Goal: Navigation & Orientation: Find specific page/section

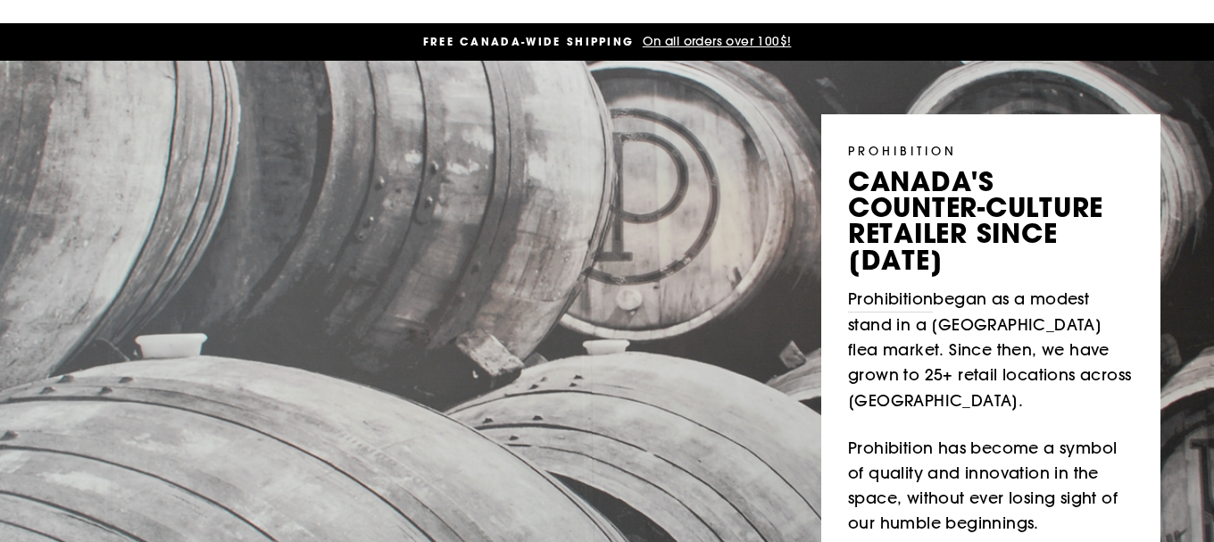
scroll to position [182, 0]
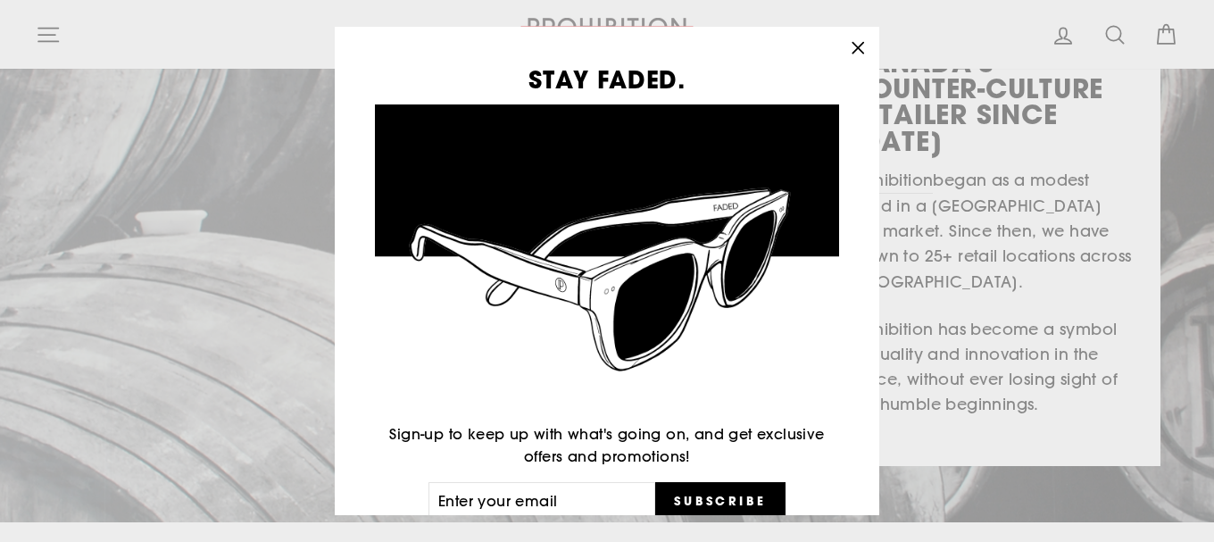
click at [855, 50] on icon "button" at bounding box center [857, 48] width 11 height 11
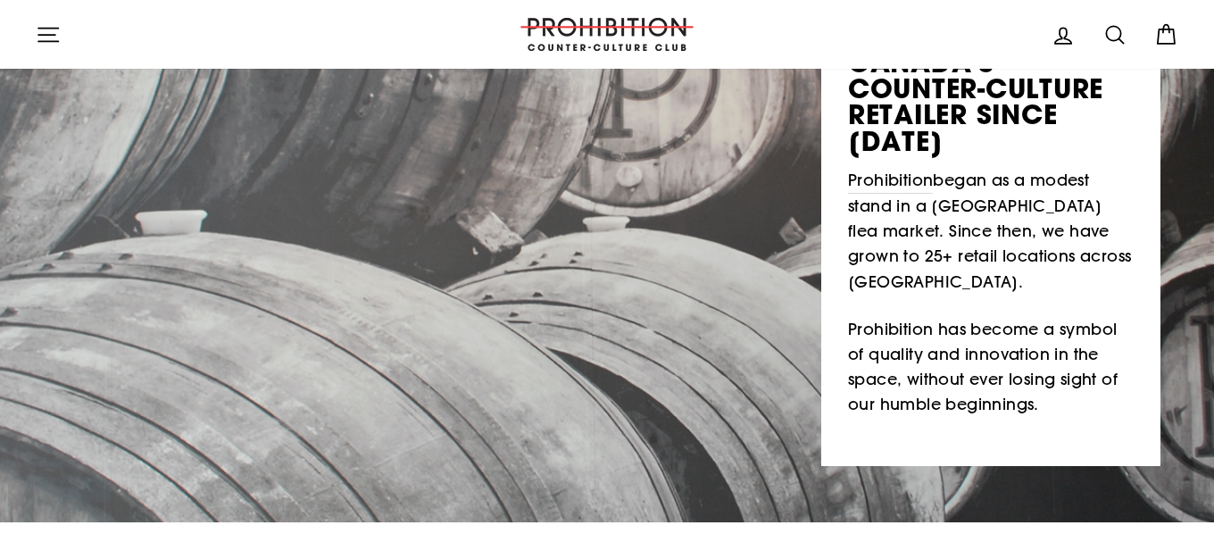
click at [37, 37] on icon "button" at bounding box center [48, 34] width 25 height 25
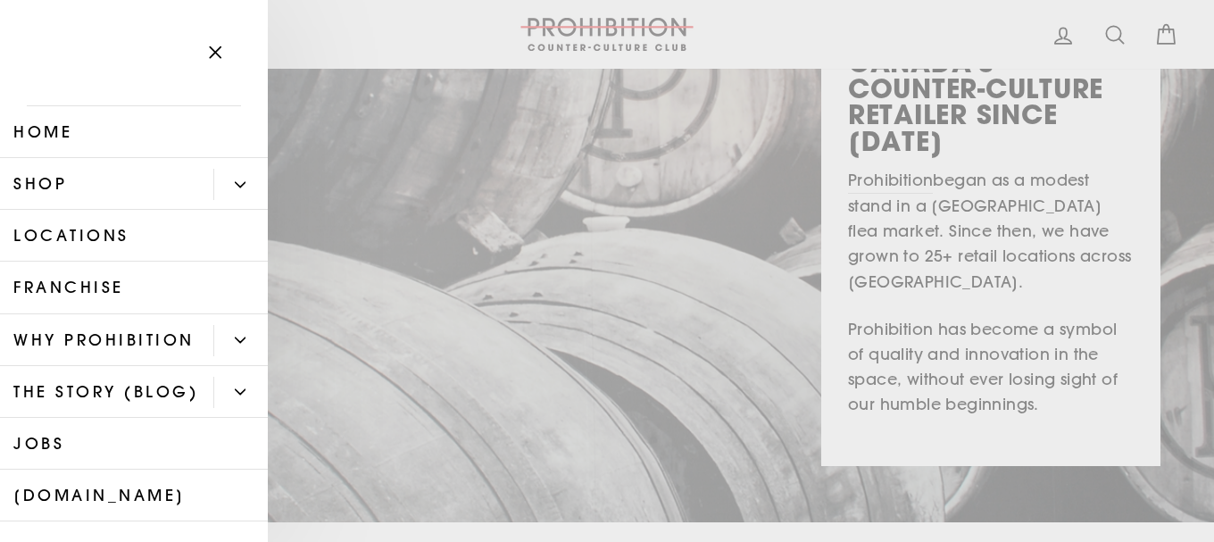
click at [108, 186] on link "Shop" at bounding box center [106, 184] width 213 height 52
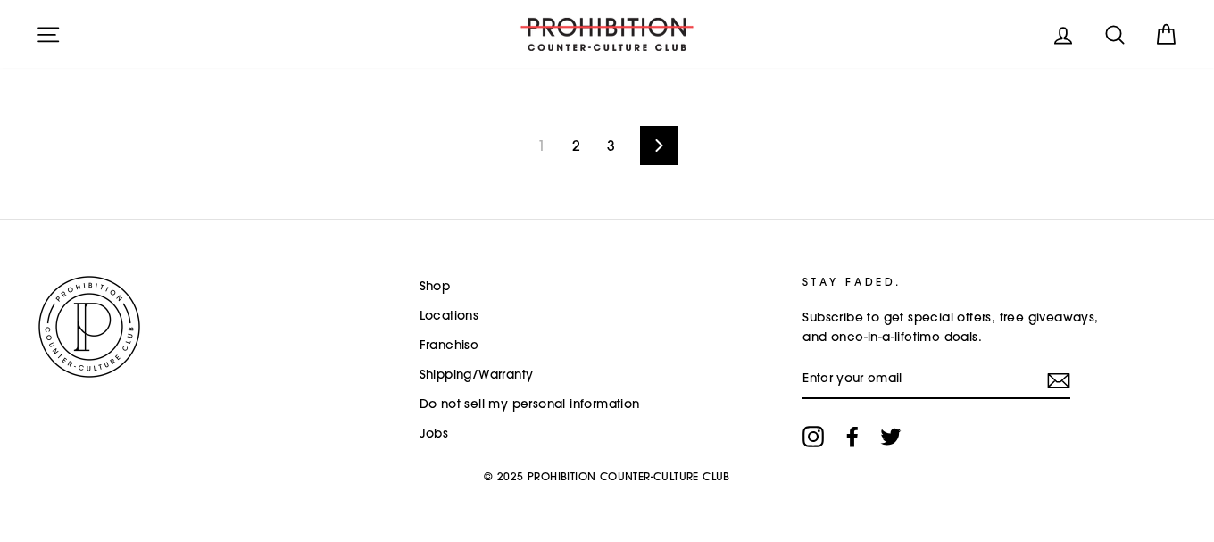
scroll to position [2991, 0]
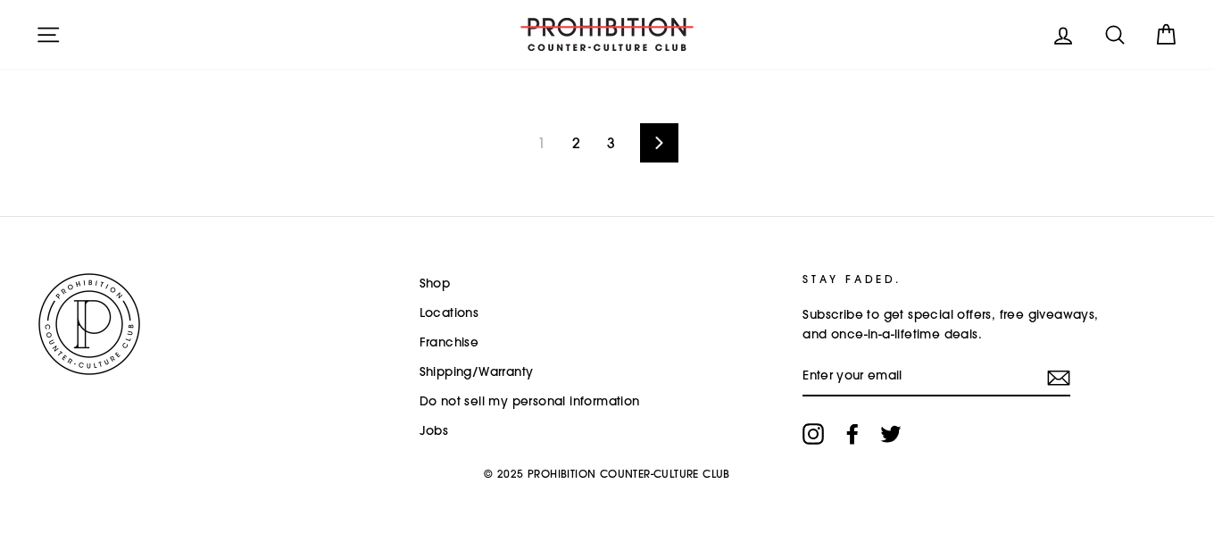
click at [427, 279] on link "Shop" at bounding box center [435, 283] width 31 height 27
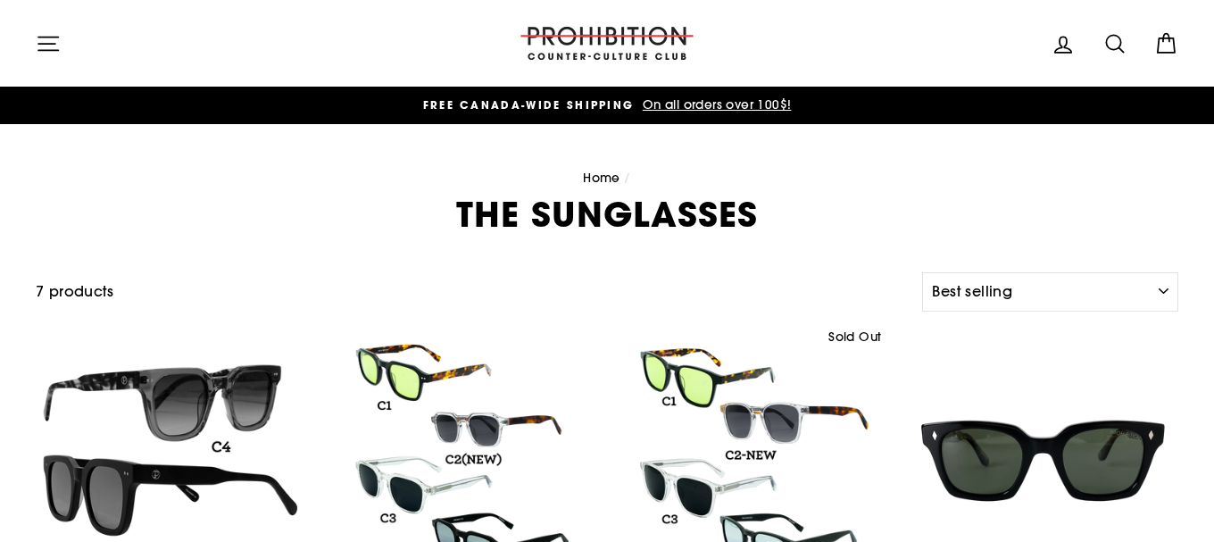
select select "best-selling"
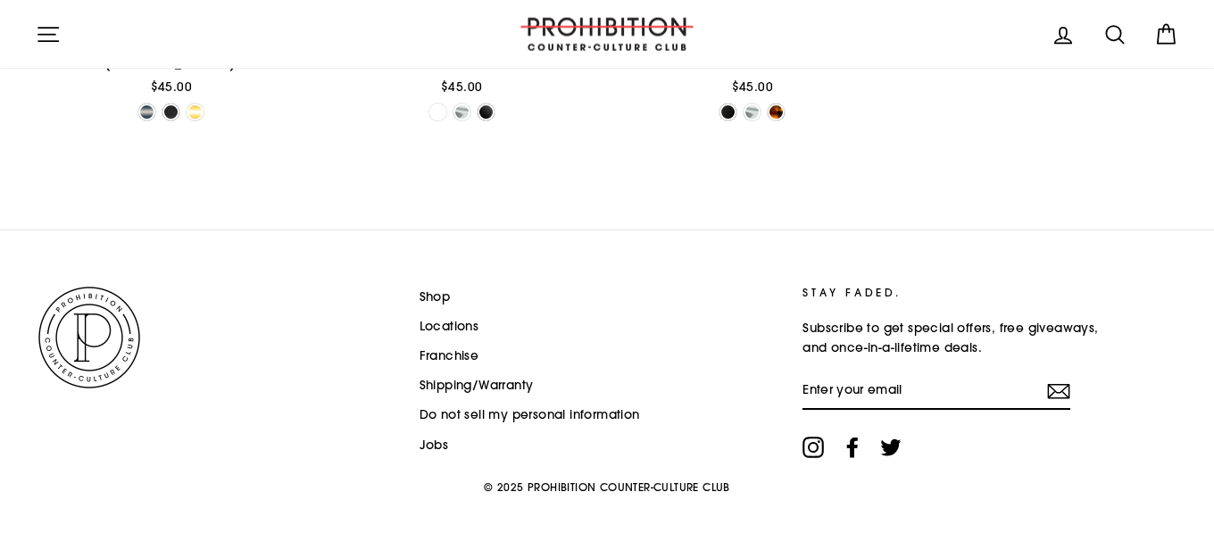
scroll to position [941, 0]
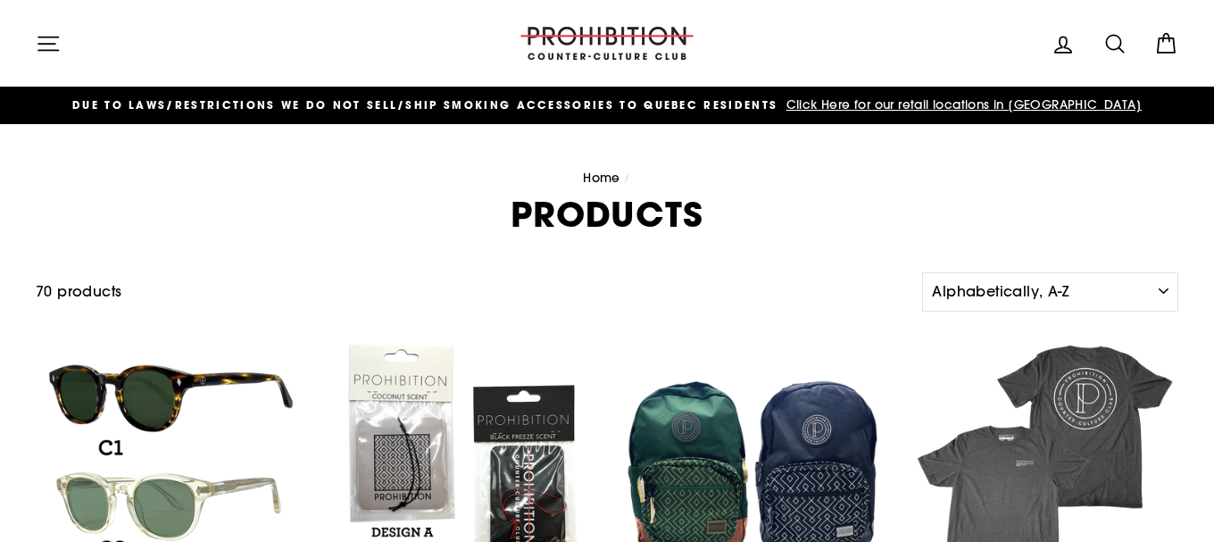
click at [50, 44] on icon "button" at bounding box center [48, 43] width 20 height 13
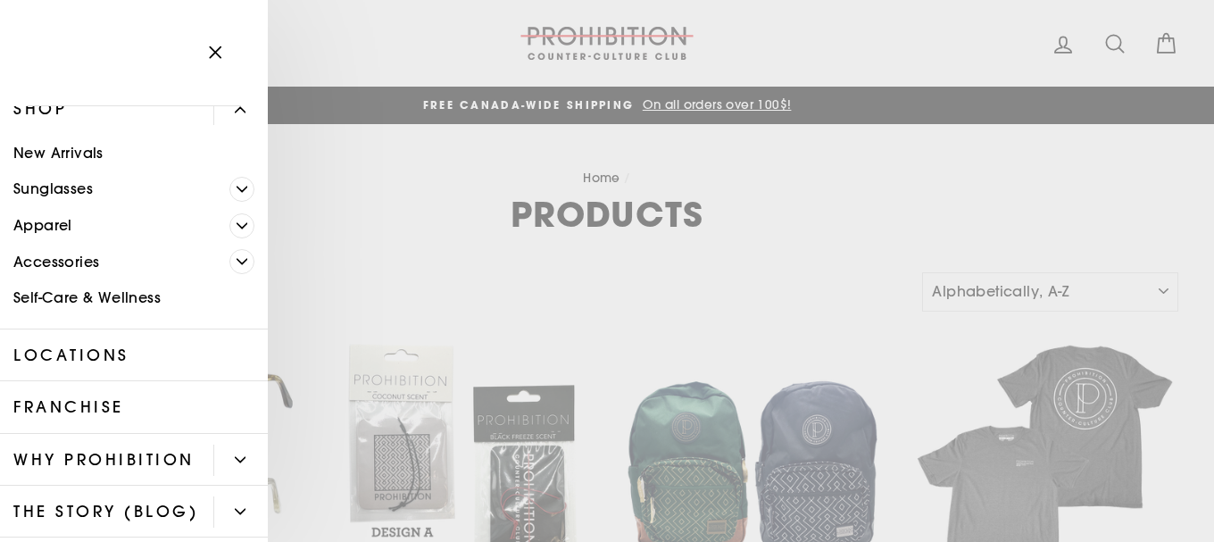
scroll to position [107, 0]
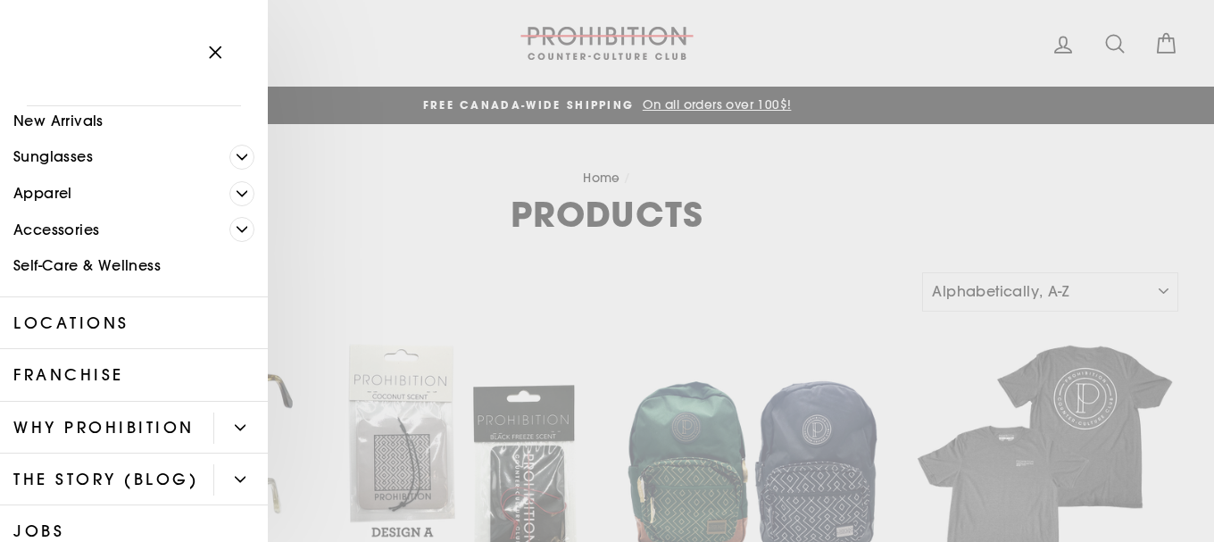
click at [237, 229] on icon "Primary" at bounding box center [242, 229] width 11 height 11
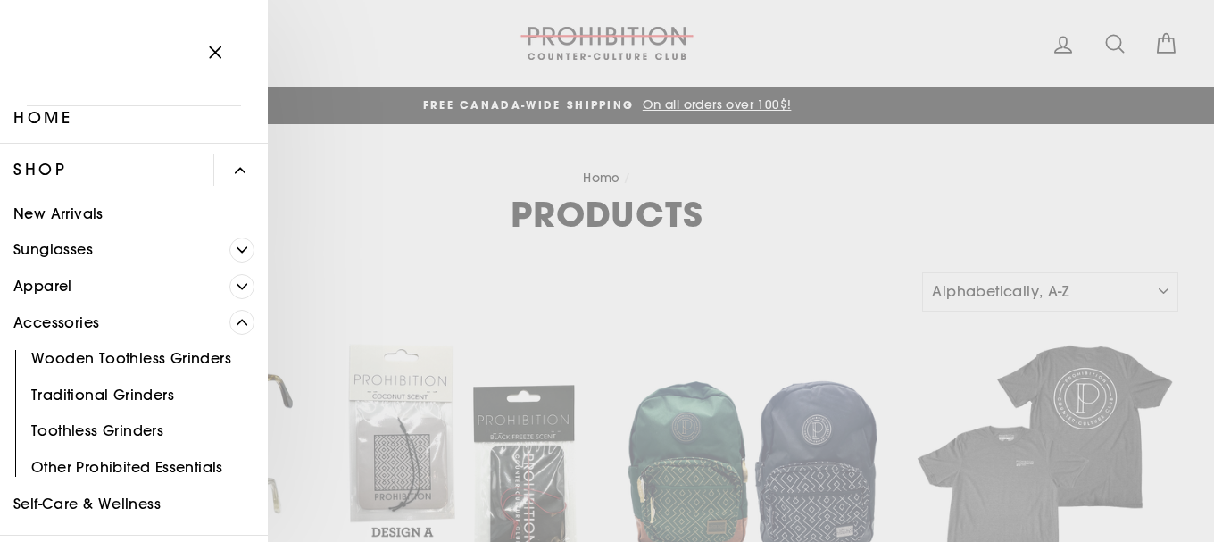
scroll to position [0, 0]
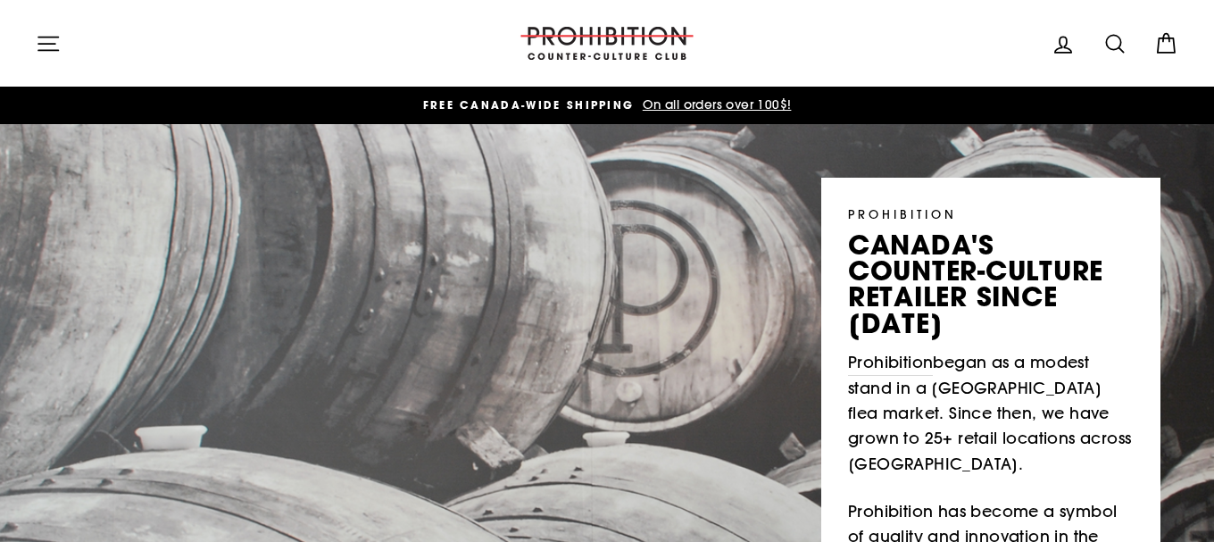
scroll to position [182, 0]
